Goal: Check status: Check status

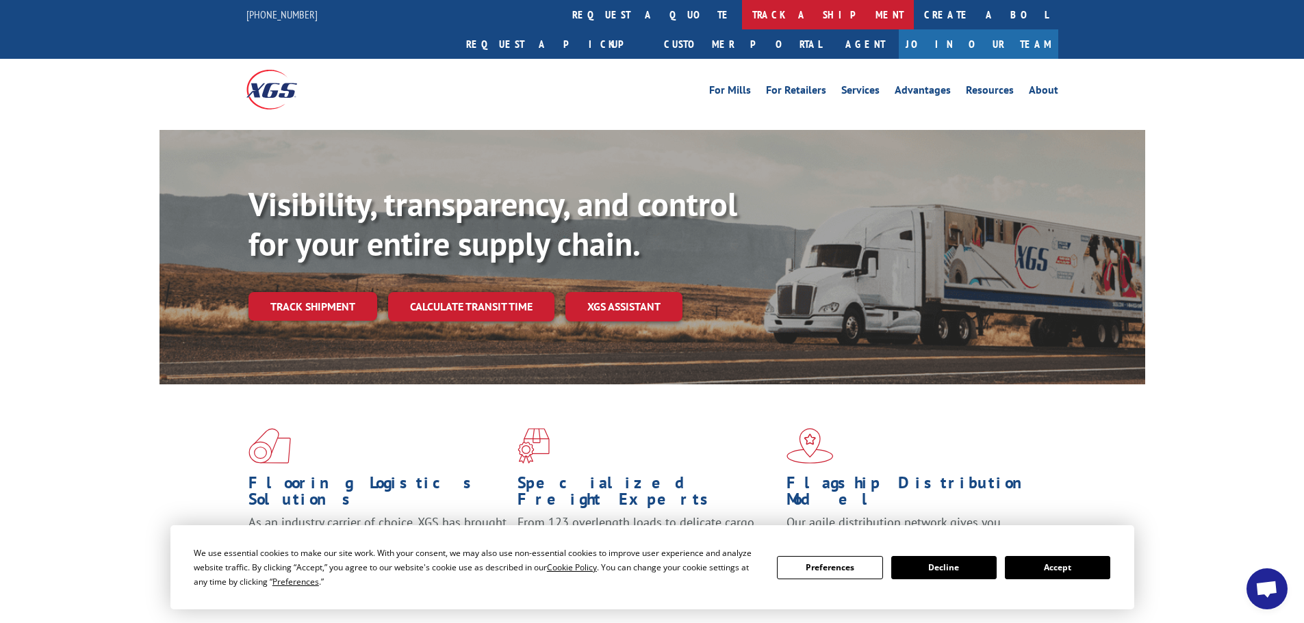
click at [742, 5] on link "track a shipment" at bounding box center [828, 14] width 172 height 29
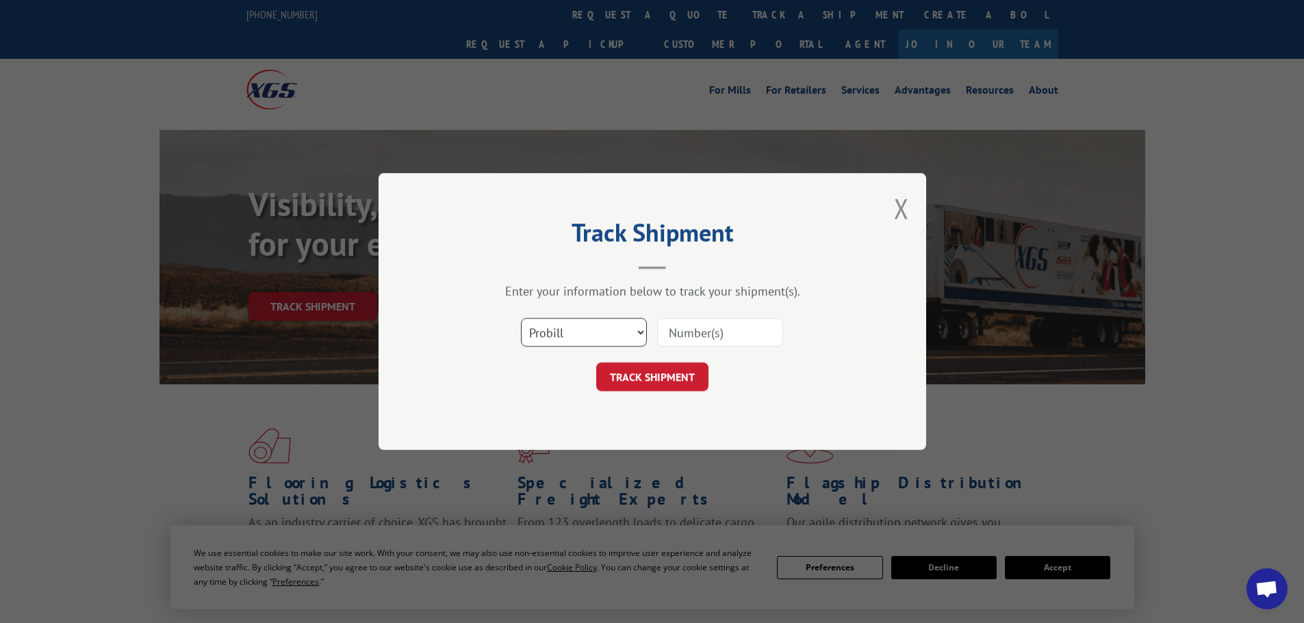
click at [582, 329] on select "Select category... Probill BOL PO" at bounding box center [584, 332] width 126 height 29
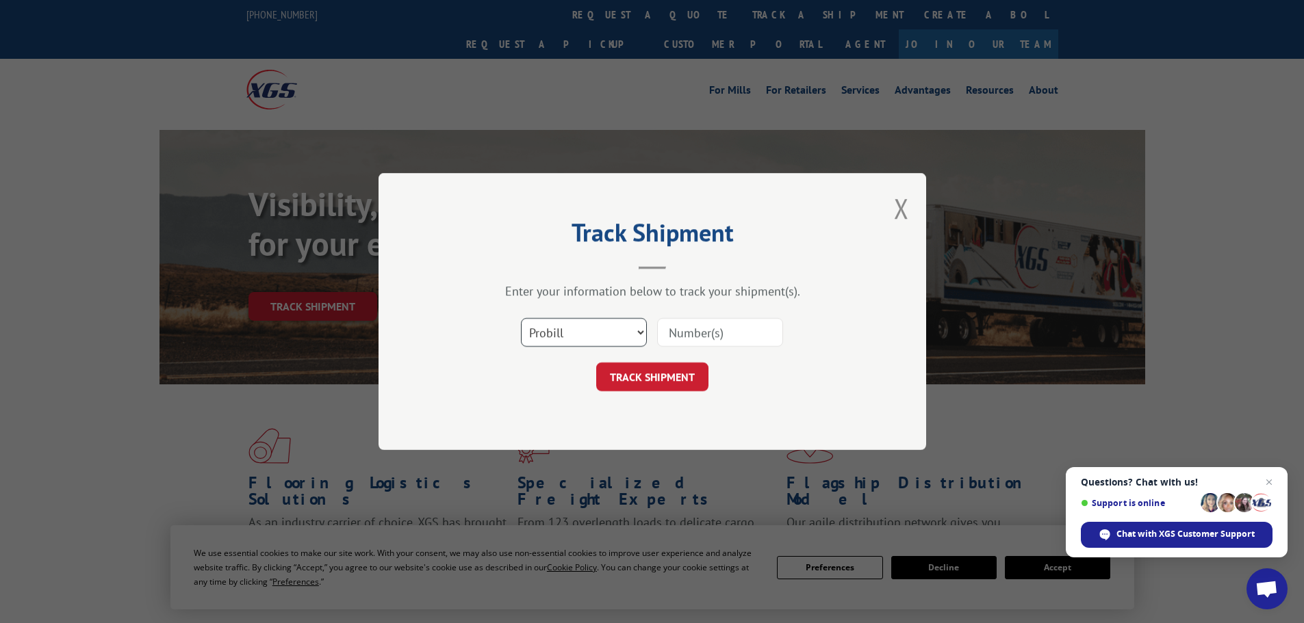
select select "bol"
click at [521, 318] on select "Select category... Probill BOL PO" at bounding box center [584, 332] width 126 height 29
click at [710, 328] on input at bounding box center [720, 332] width 126 height 29
paste input "5235612"
type input "5235612"
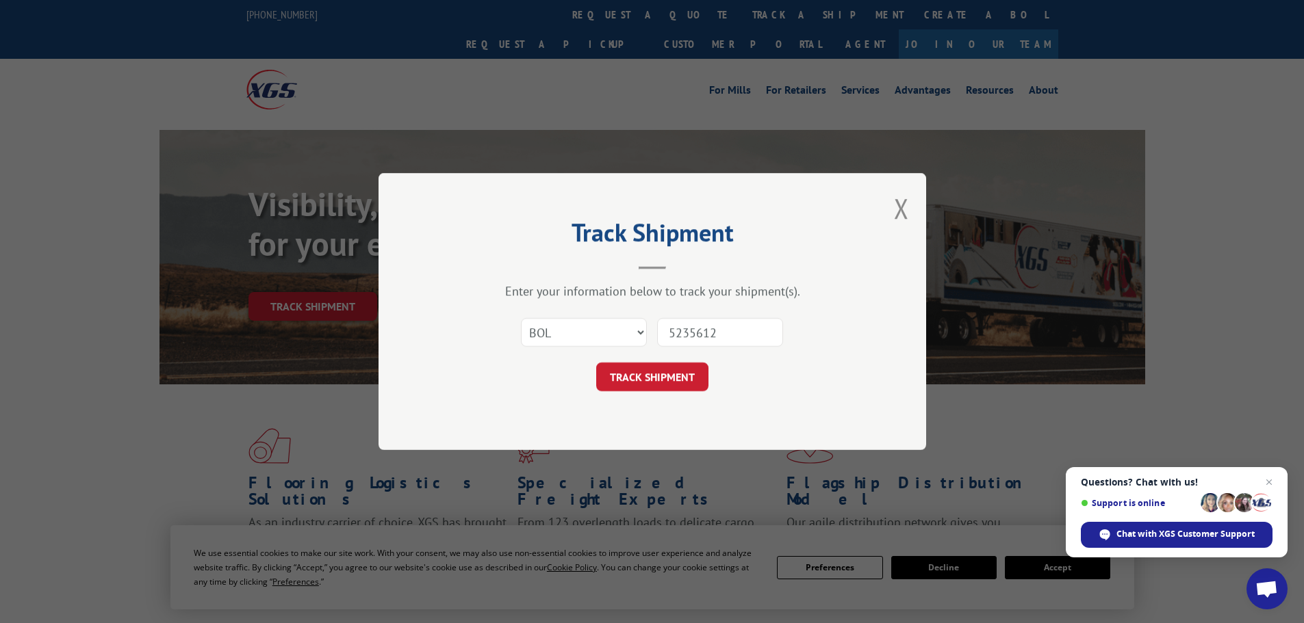
click at [679, 378] on button "TRACK SHIPMENT" at bounding box center [652, 377] width 112 height 29
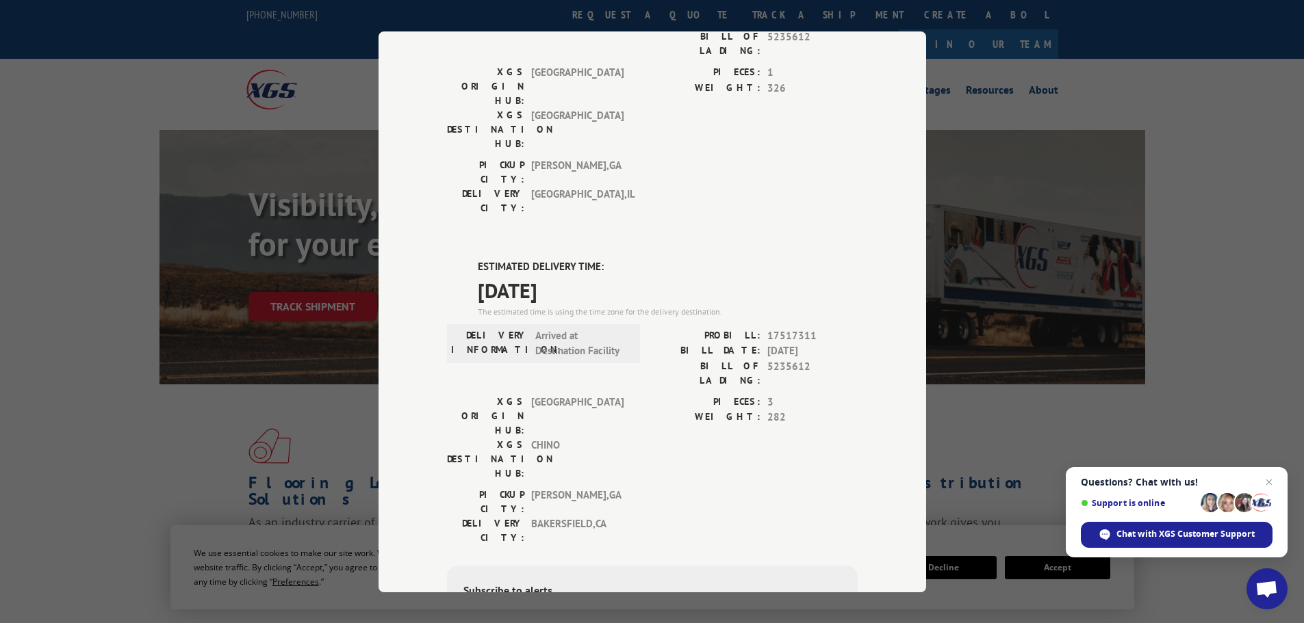
scroll to position [290, 0]
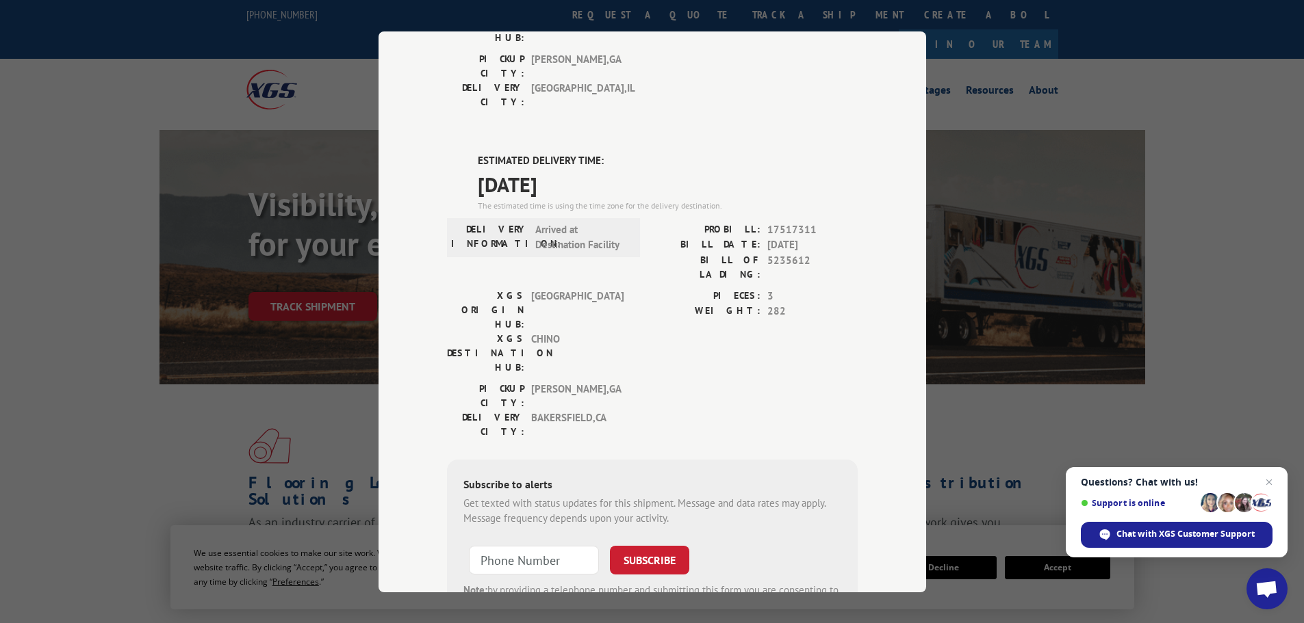
click at [986, 116] on div "Track Shipment DELIVERED DELIVERY INFORMATION: PROBILL: 9853341 BILL DATE: [DAT…" at bounding box center [652, 311] width 1304 height 623
click at [293, 188] on div "Track Shipment DELIVERED DELIVERY INFORMATION: PROBILL: 9853341 BILL DATE: [DAT…" at bounding box center [652, 311] width 1304 height 623
click at [1271, 482] on span "Close chat" at bounding box center [1269, 482] width 17 height 17
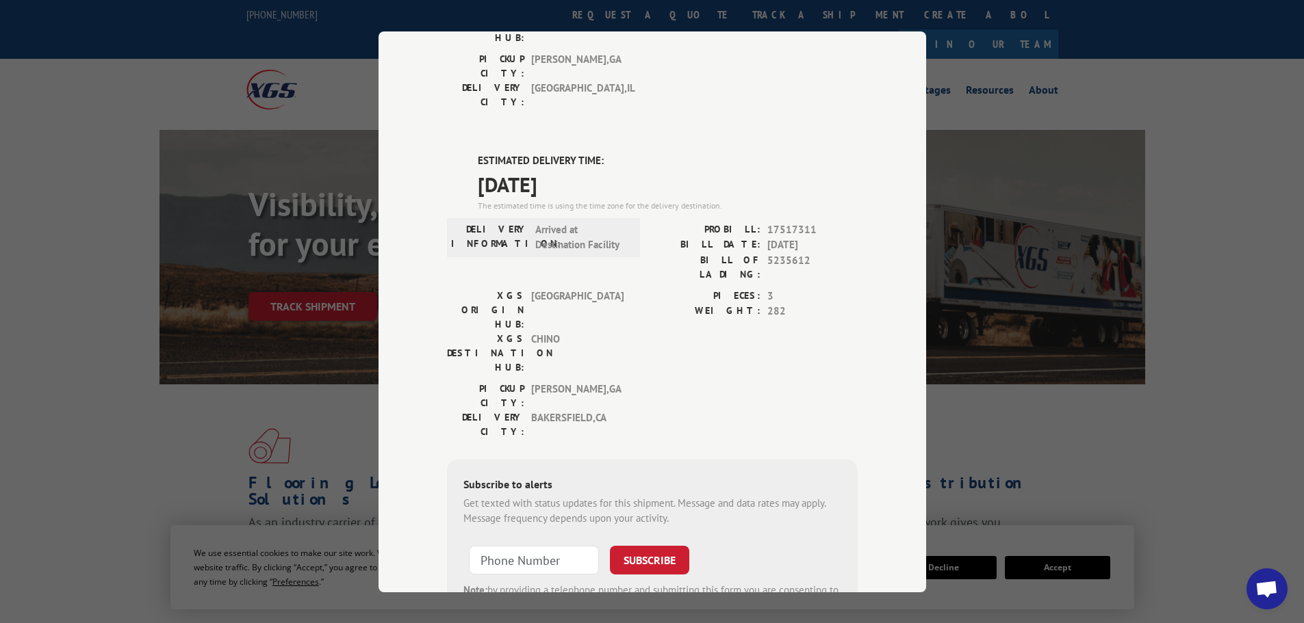
click at [315, 58] on div "Track Shipment DELIVERED DELIVERY INFORMATION: PROBILL: 9853341 BILL DATE: [DAT…" at bounding box center [652, 311] width 1304 height 623
